Goal: Information Seeking & Learning: Learn about a topic

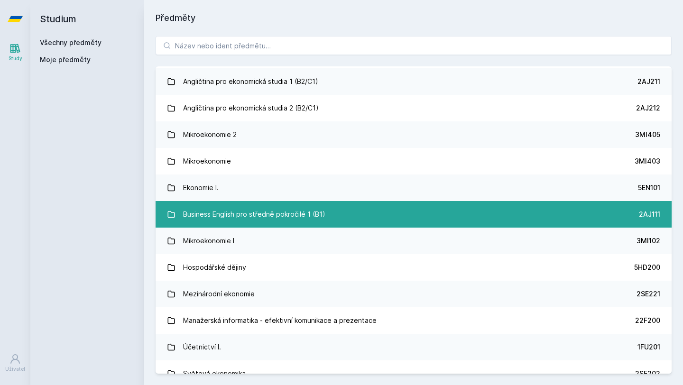
scroll to position [82, 0]
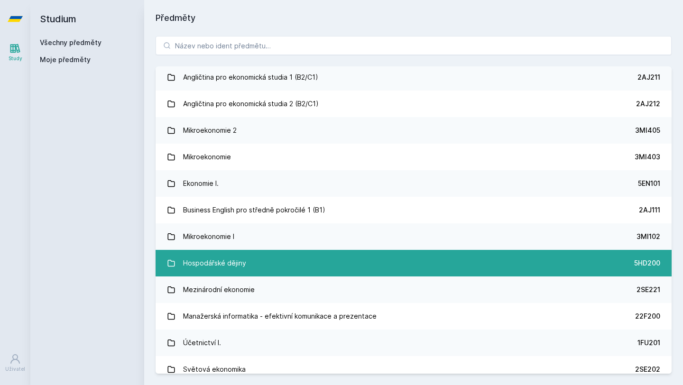
click at [204, 265] on div "Hospodářské dějiny" at bounding box center [214, 263] width 63 height 19
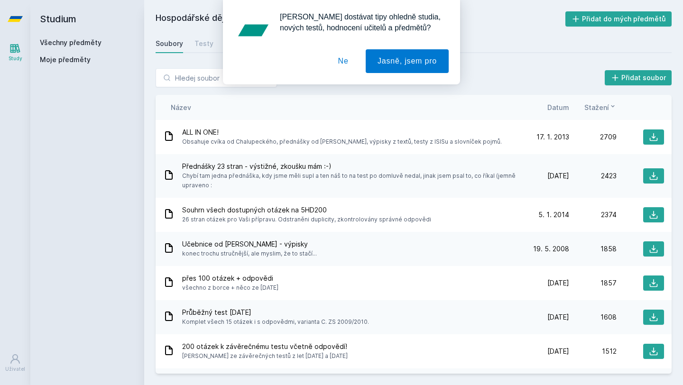
click at [345, 62] on button "Ne" at bounding box center [343, 61] width 34 height 24
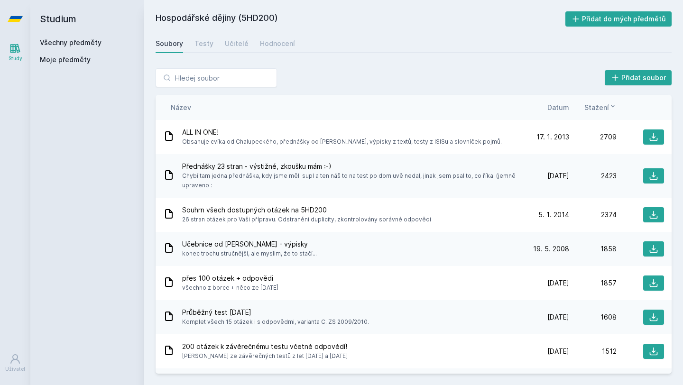
click at [560, 112] on div "Název Datum Stažení" at bounding box center [414, 107] width 516 height 25
click at [602, 112] on div "Název Datum Stažení" at bounding box center [414, 107] width 516 height 25
click at [602, 107] on span "Stažení" at bounding box center [596, 107] width 25 height 10
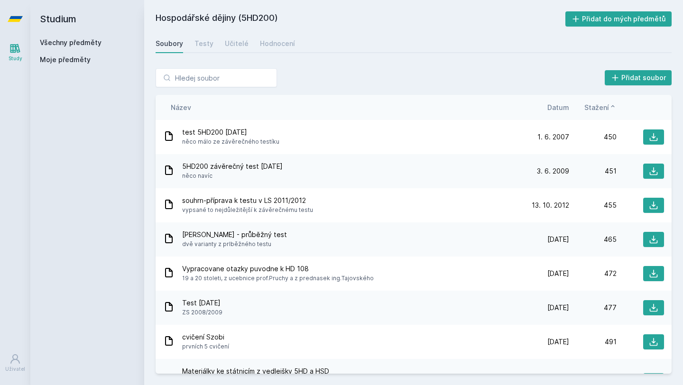
click at [602, 107] on span "Stažení" at bounding box center [596, 107] width 25 height 10
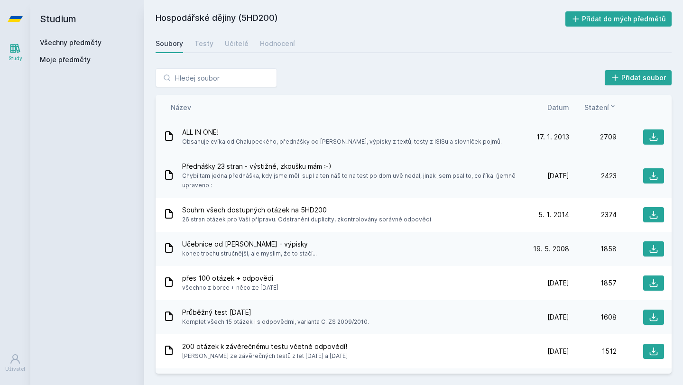
click at [197, 131] on span "ALL IN ONE!" at bounding box center [342, 132] width 320 height 9
click at [650, 135] on icon at bounding box center [653, 136] width 9 height 9
